Goal: Check status

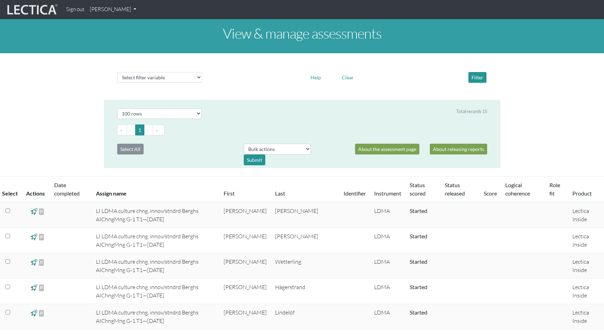
select select "100"
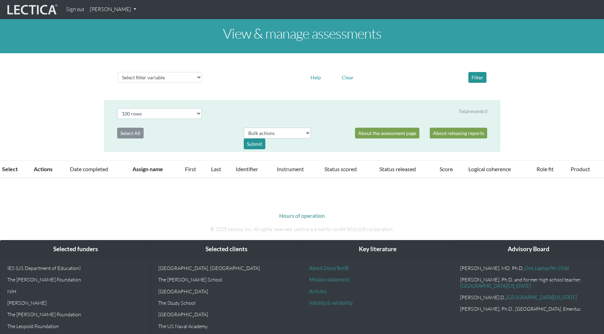
select select "100"
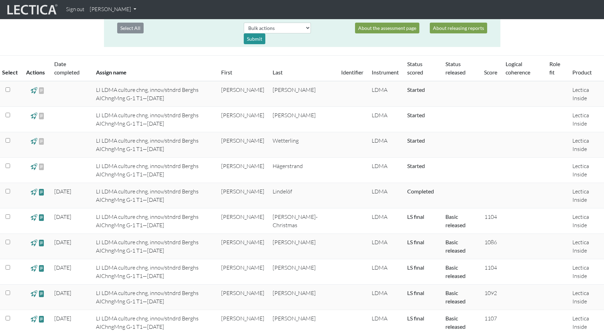
scroll to position [123, 0]
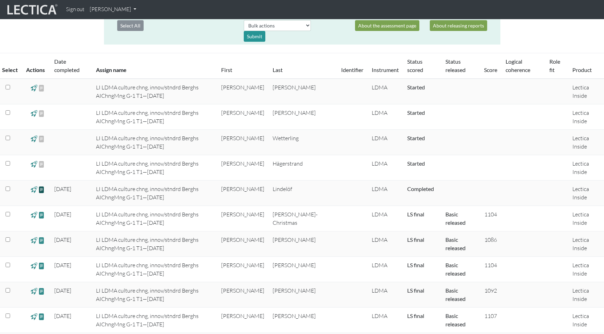
click at [41, 191] on span at bounding box center [41, 189] width 7 height 8
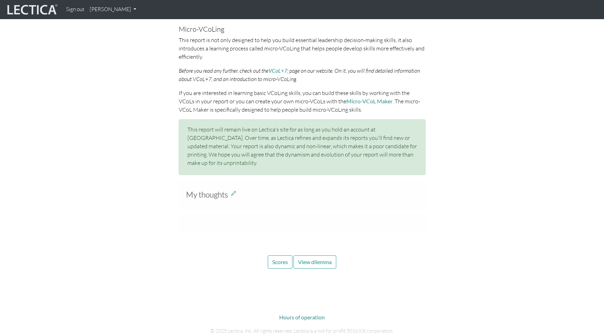
scroll to position [276, 0]
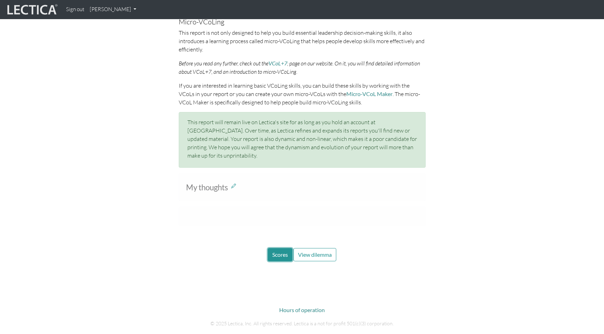
click at [276, 251] on span "Scores" at bounding box center [280, 254] width 16 height 7
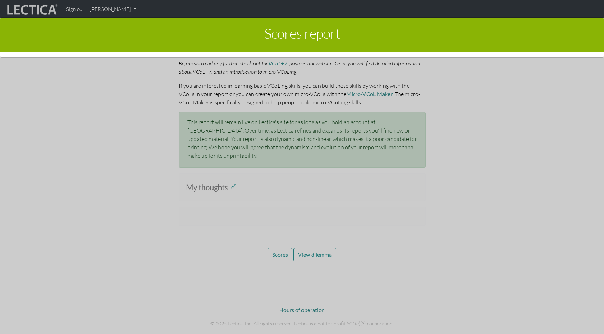
click at [320, 251] on div "Scores report ×" at bounding box center [302, 174] width 604 height 334
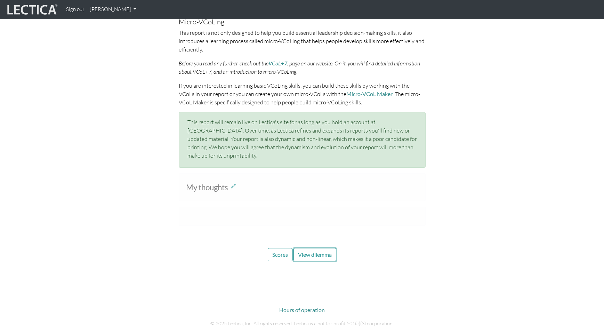
click at [320, 251] on button "View dilemma" at bounding box center [314, 254] width 43 height 13
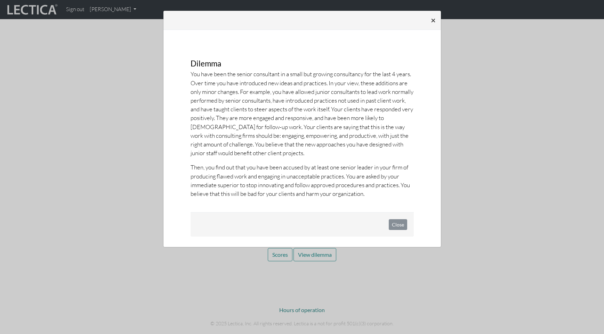
click at [433, 20] on span "×" at bounding box center [433, 20] width 5 height 10
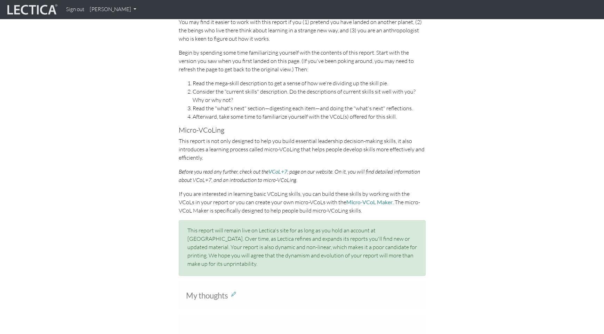
scroll to position [0, 0]
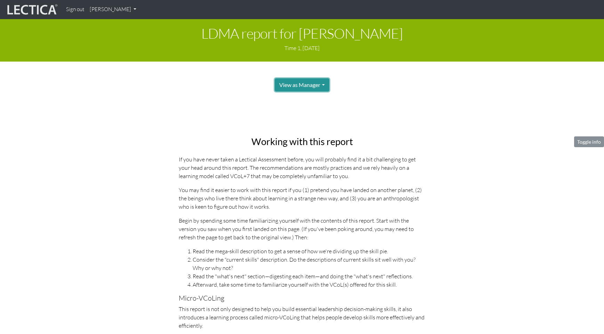
click at [307, 86] on button "View as Manager" at bounding box center [302, 84] width 54 height 13
click at [368, 85] on div "View as Manager Manager Test-taker" at bounding box center [302, 84] width 247 height 13
